Goal: Task Accomplishment & Management: Manage account settings

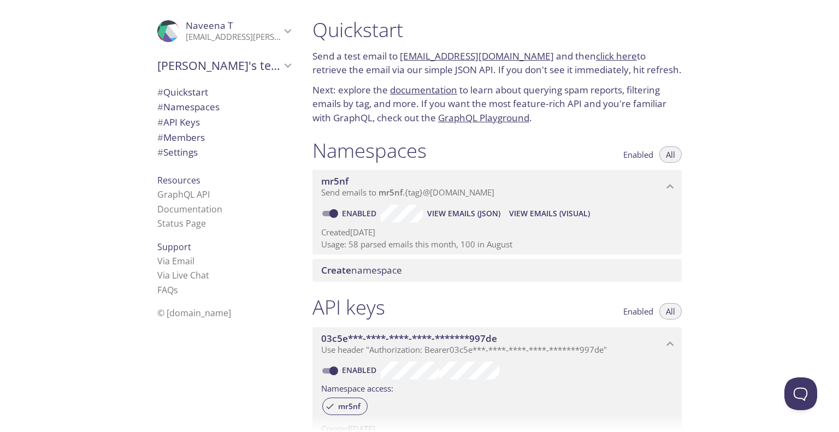
click at [240, 33] on p "[EMAIL_ADDRESS][PERSON_NAME][DOMAIN_NAME]" at bounding box center [233, 37] width 95 height 11
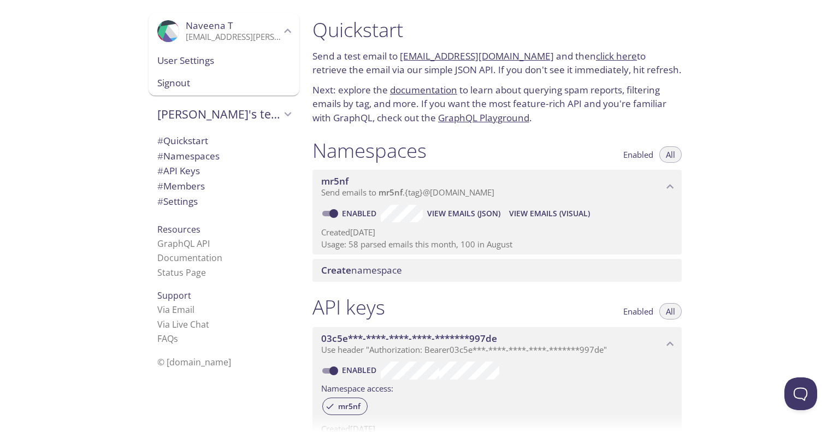
click at [218, 87] on span "Signout" at bounding box center [223, 83] width 133 height 14
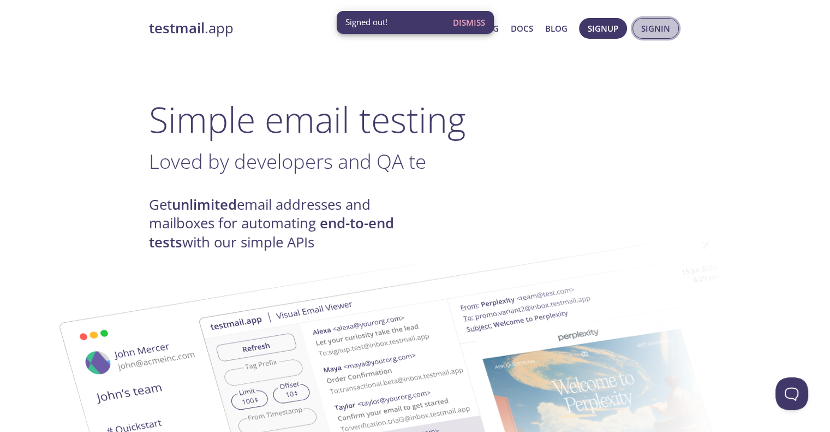
click at [659, 25] on span "Signin" at bounding box center [655, 28] width 29 height 14
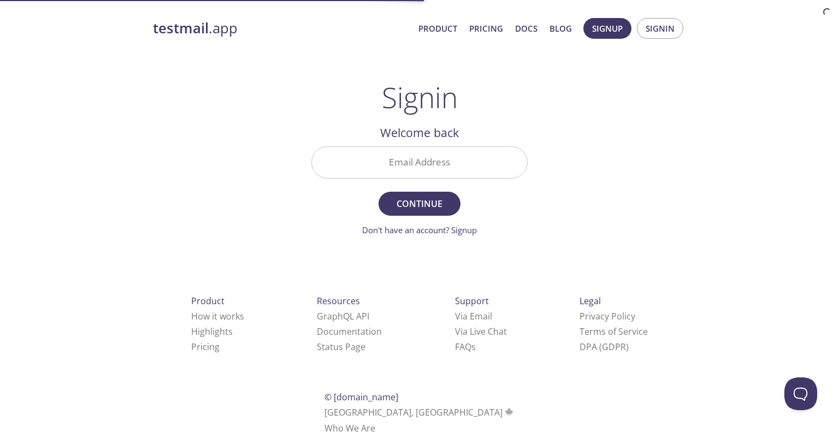
click at [366, 157] on input "Email Address" at bounding box center [419, 162] width 215 height 31
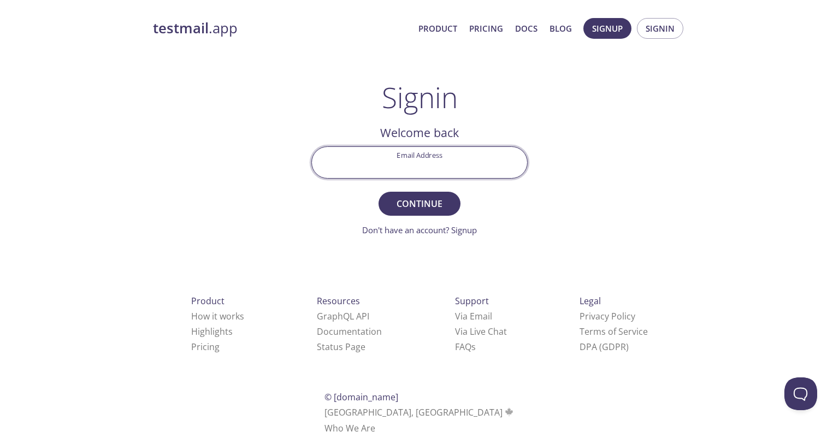
type input "[EMAIL_ADDRESS][PERSON_NAME][DOMAIN_NAME]"
click at [435, 189] on form "Email Address [EMAIL_ADDRESS][PERSON_NAME][DOMAIN_NAME] Continue Don't have an …" at bounding box center [419, 191] width 216 height 90
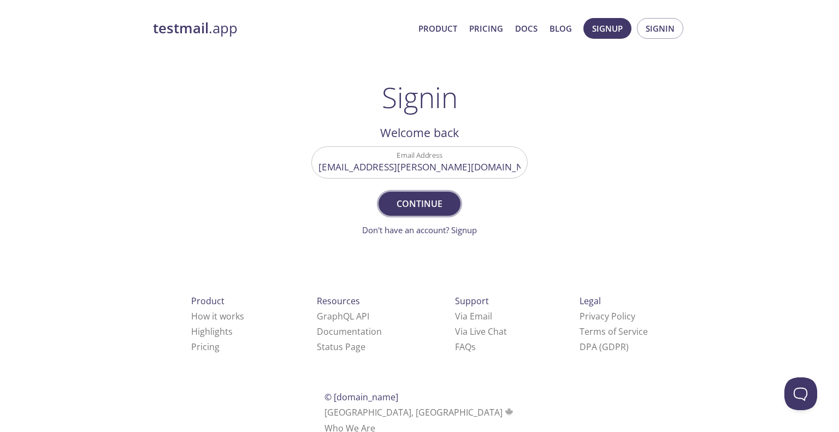
click at [438, 197] on span "Continue" at bounding box center [419, 203] width 58 height 15
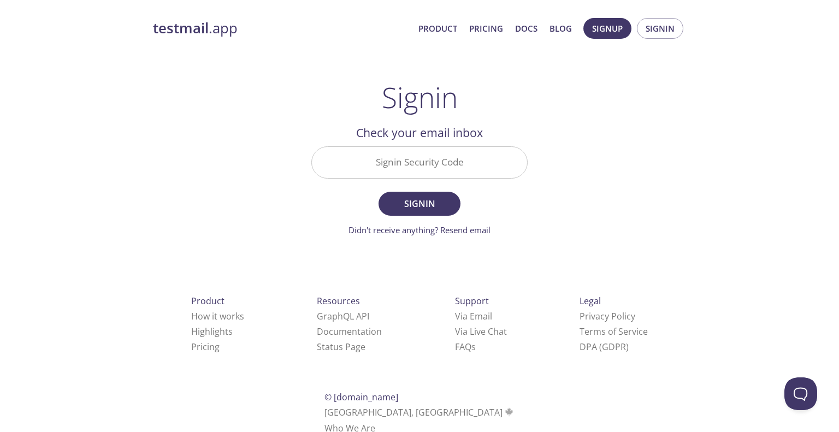
click at [439, 167] on input "Signin Security Code" at bounding box center [419, 162] width 215 height 31
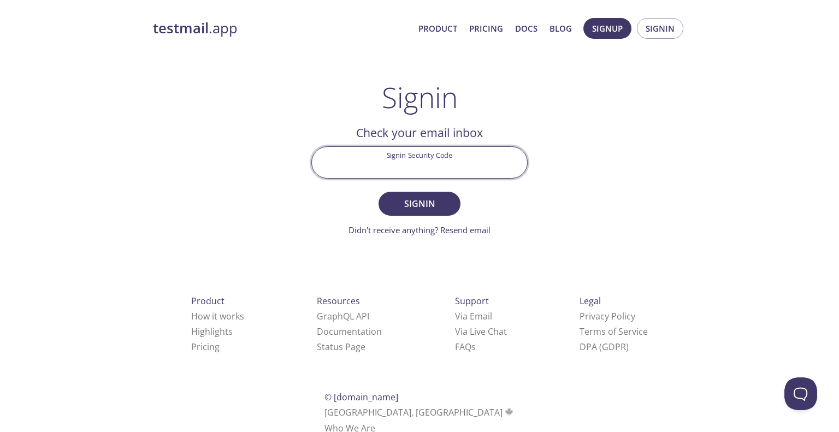
paste input "5DKETLW"
type input "5DKETLW"
click at [442, 213] on button "Signin" at bounding box center [419, 204] width 82 height 24
